Goal: Transaction & Acquisition: Purchase product/service

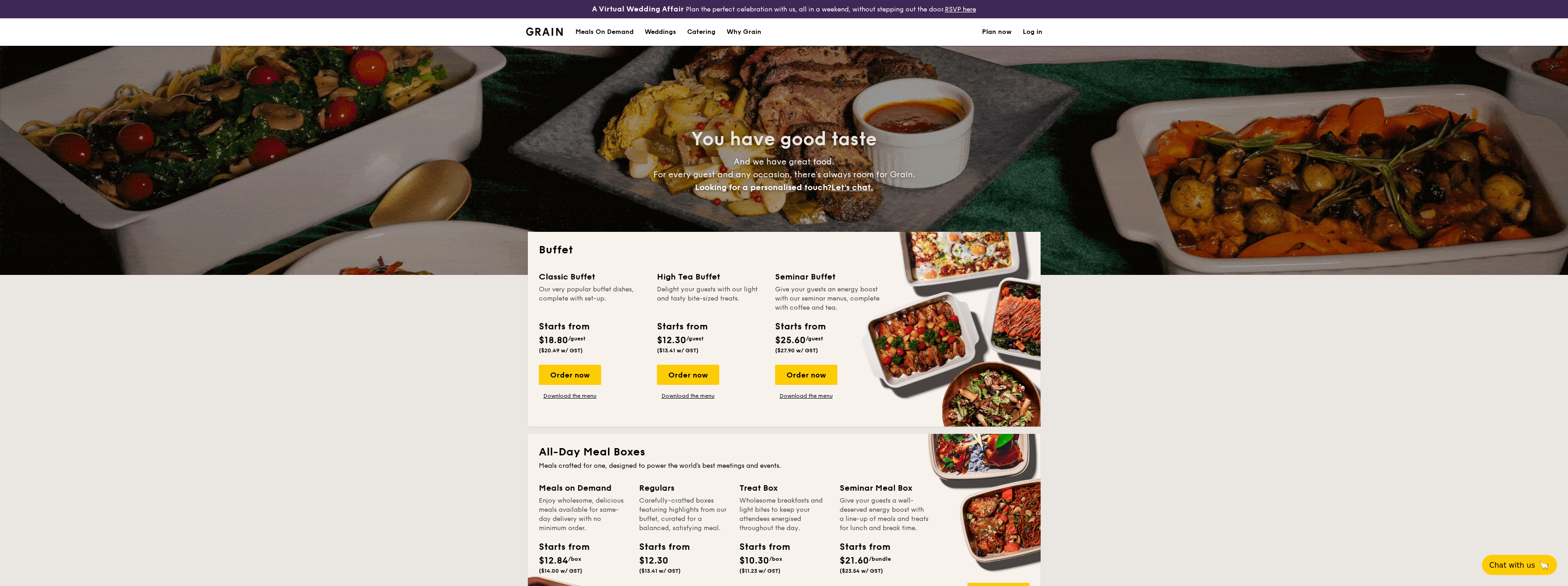
select select
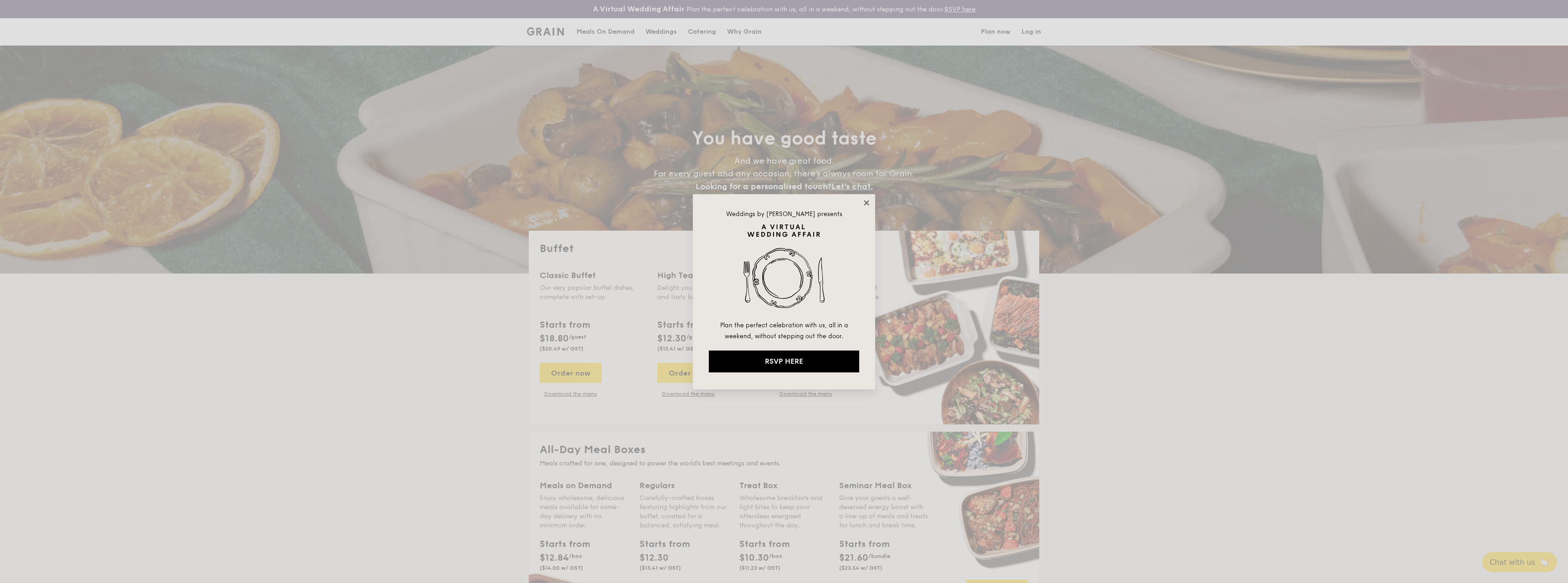
click at [867, 203] on icon at bounding box center [866, 203] width 5 height 5
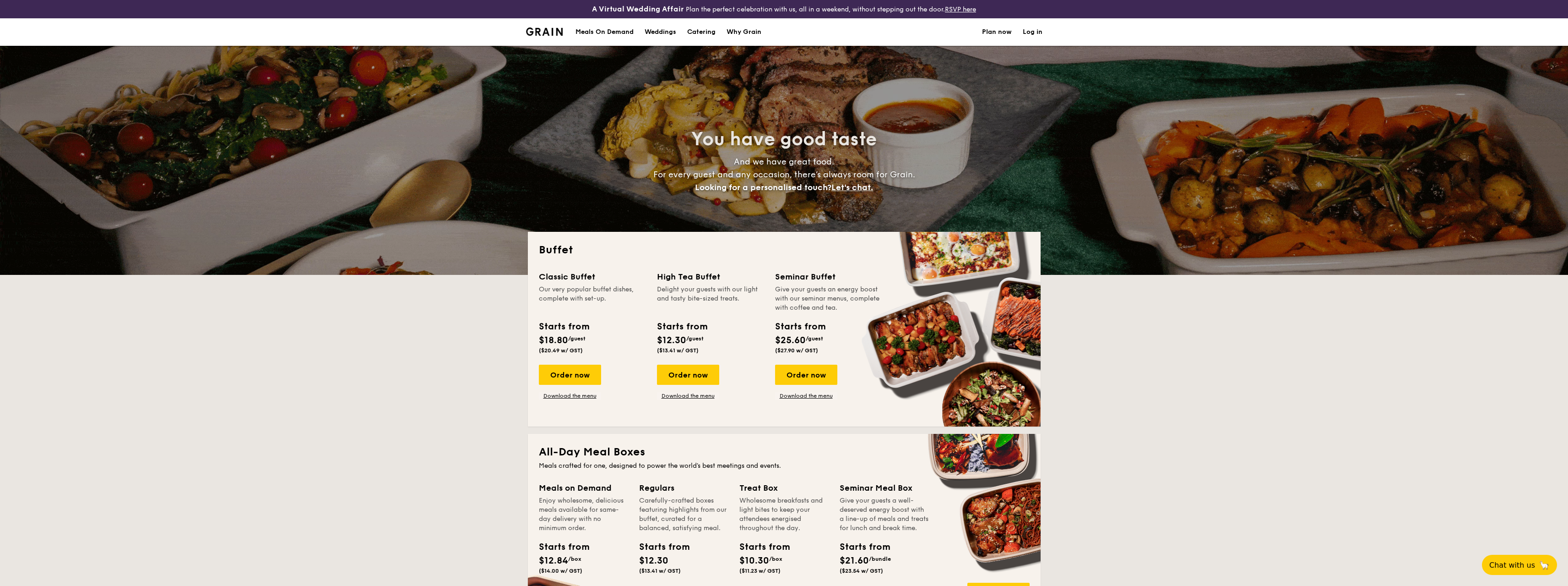
select select
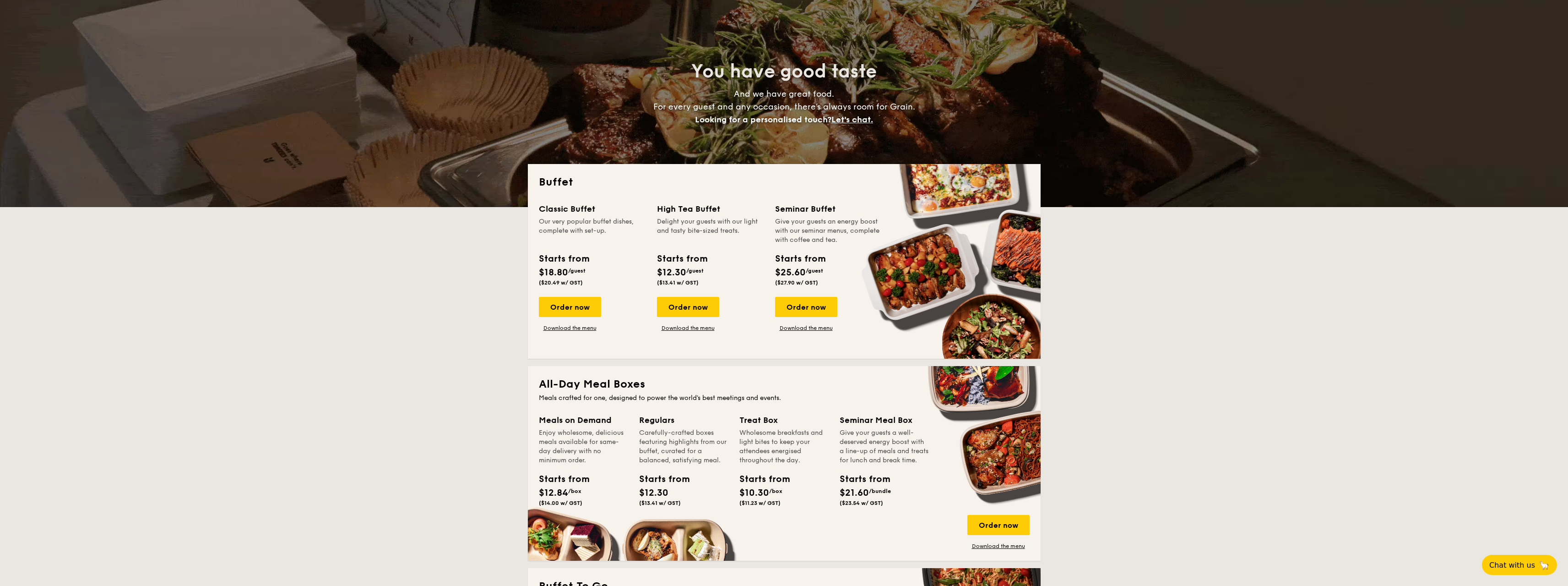
scroll to position [46, 0]
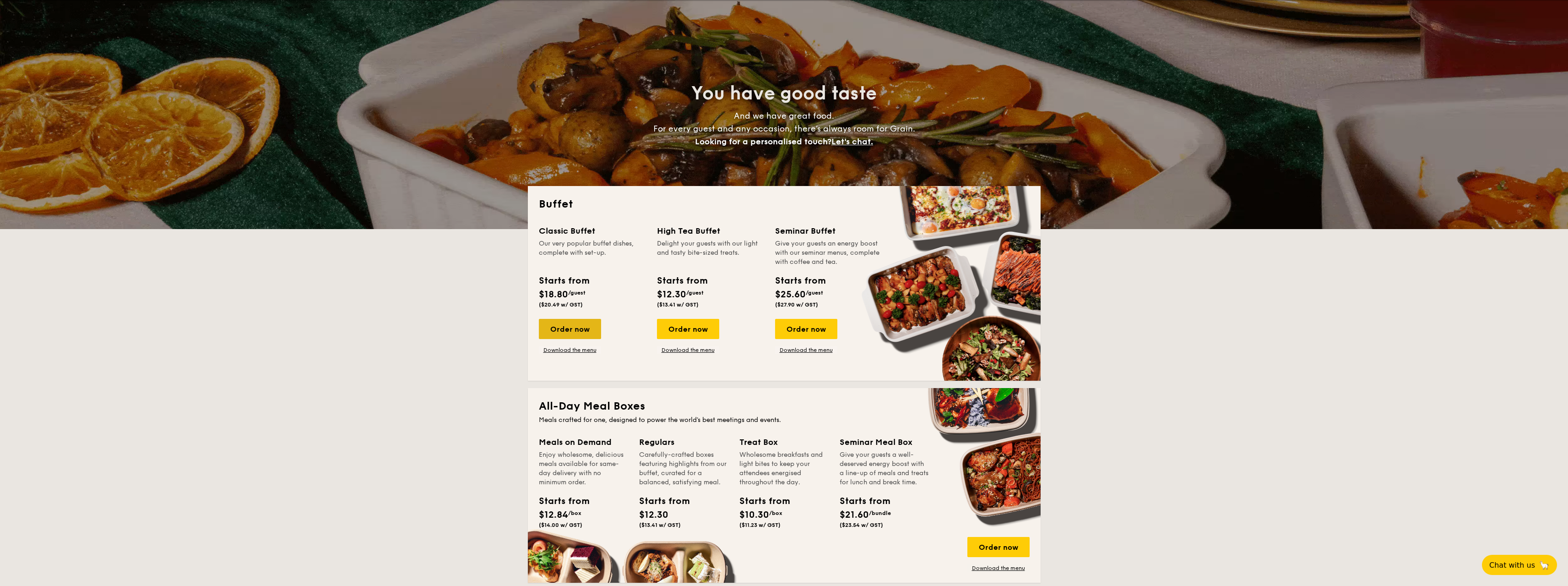
click at [575, 336] on div "Order now" at bounding box center [570, 328] width 62 height 20
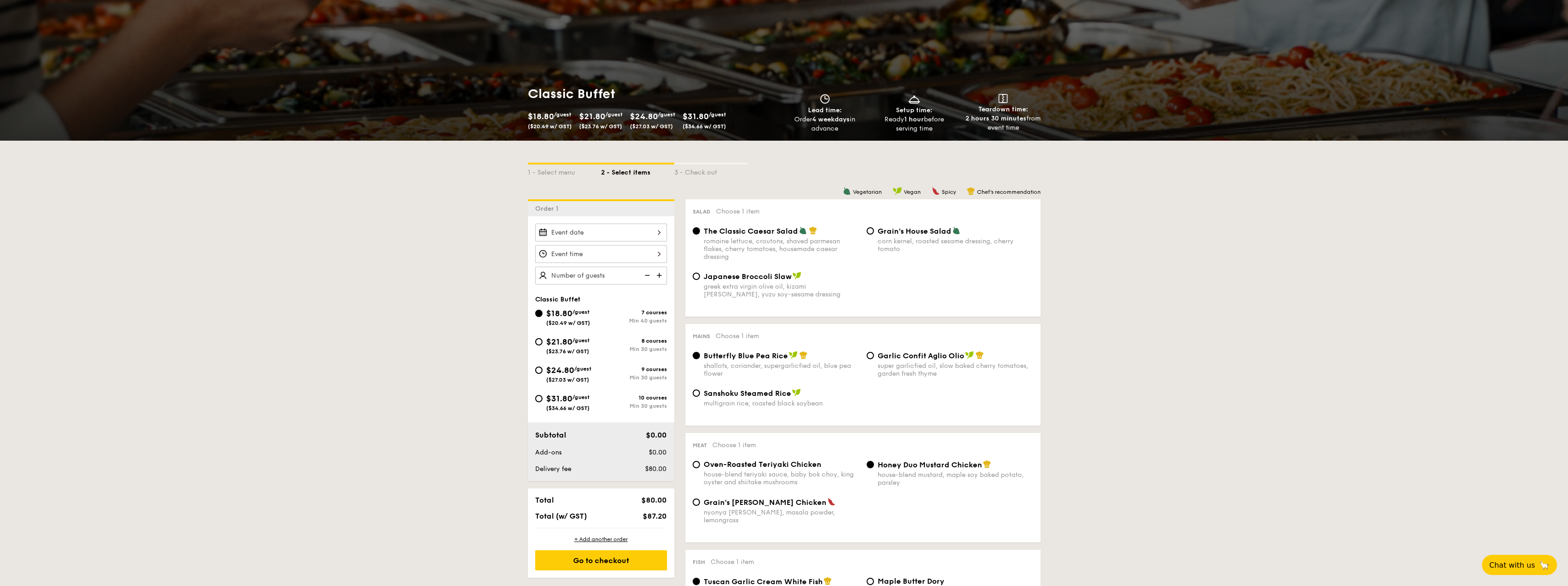
scroll to position [92, 0]
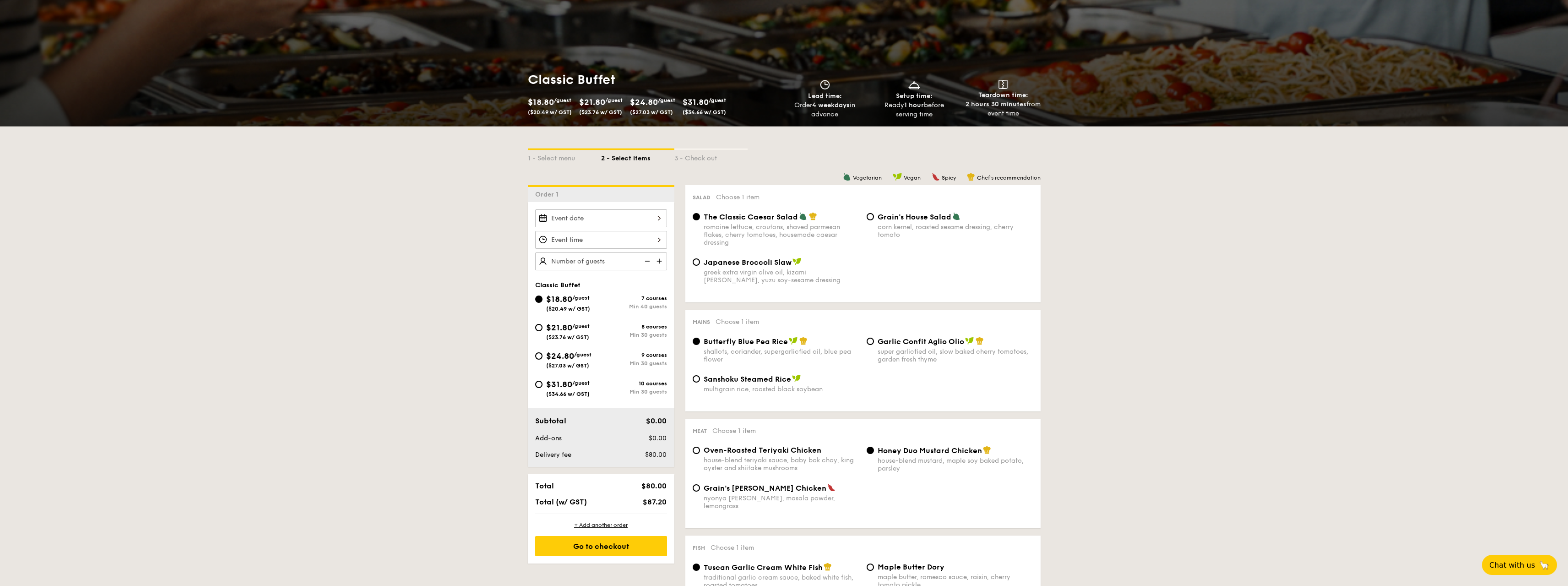
click at [595, 98] on span "$21.80" at bounding box center [592, 102] width 26 height 10
